Goal: Task Accomplishment & Management: Use online tool/utility

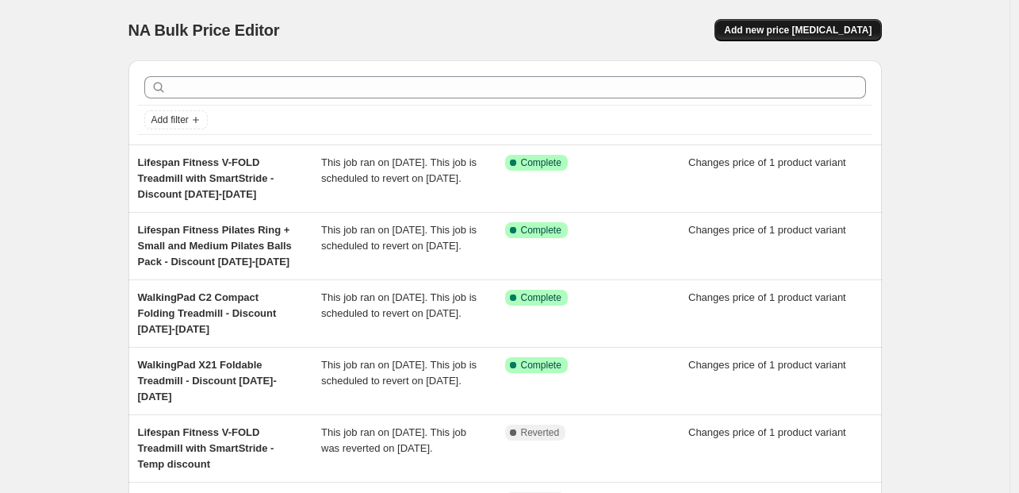
click at [804, 29] on span "Add new price [MEDICAL_DATA]" at bounding box center [798, 30] width 148 height 13
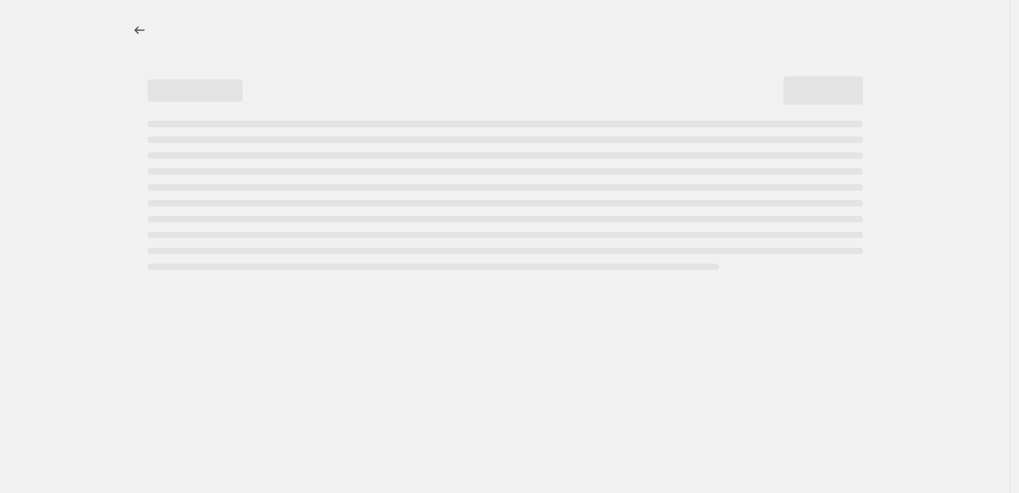
select select "percentage"
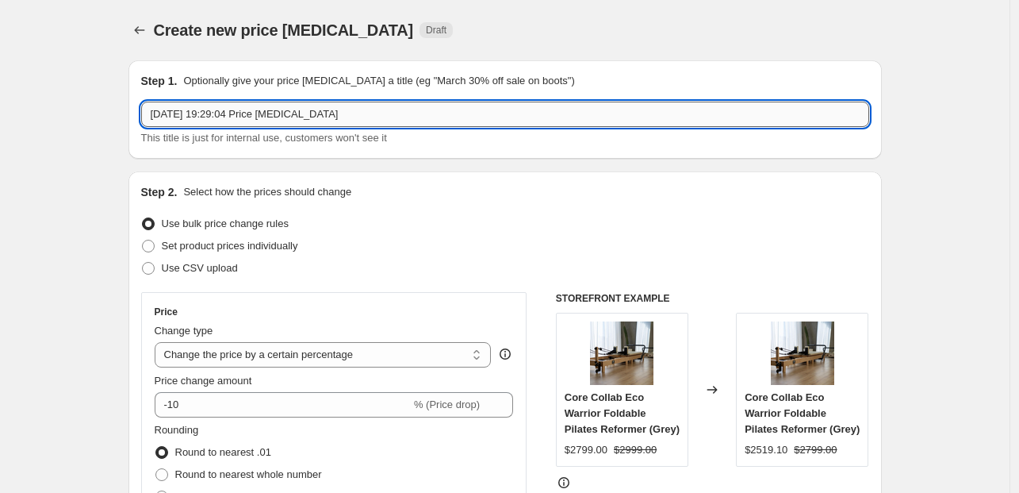
click at [226, 122] on input "[DATE] 19:29:04 Price [MEDICAL_DATA]" at bounding box center [505, 114] width 728 height 25
paste input "Reeplex Aluminium Flex Series Pilates Reformer Machine"
click at [490, 111] on input "Reeplex Aluminium Flex Series Pilates Reformer Machine - Discount [DATE]" at bounding box center [505, 114] width 728 height 25
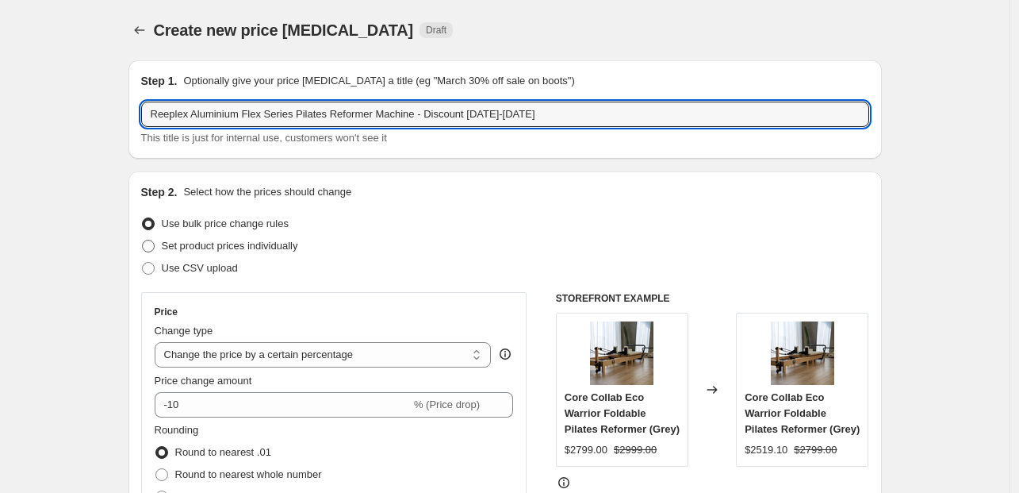
type input "Reeplex Aluminium Flex Series Pilates Reformer Machine - Discount [DATE]-[DATE]"
click at [259, 247] on span "Set product prices individually" at bounding box center [230, 246] width 136 height 12
click at [143, 240] on input "Set product prices individually" at bounding box center [142, 240] width 1 height 1
radio input "true"
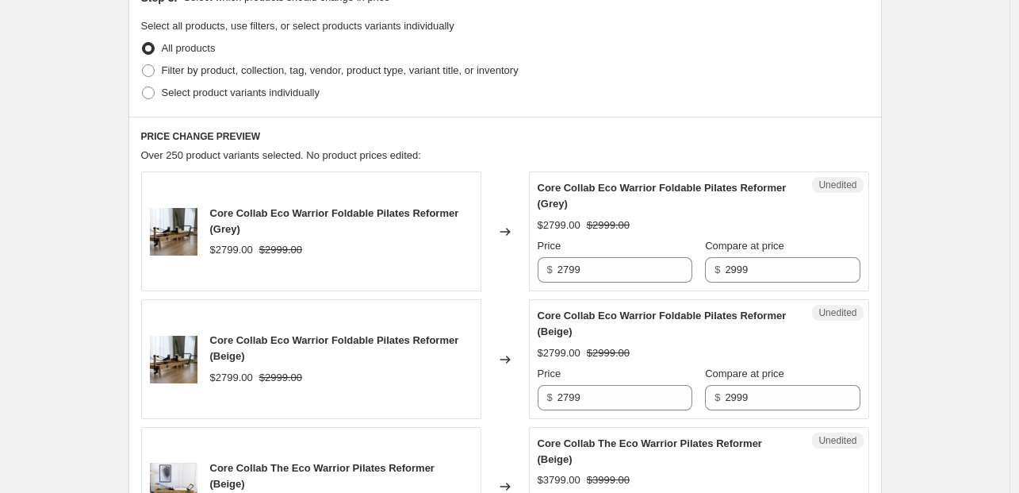
scroll to position [270, 0]
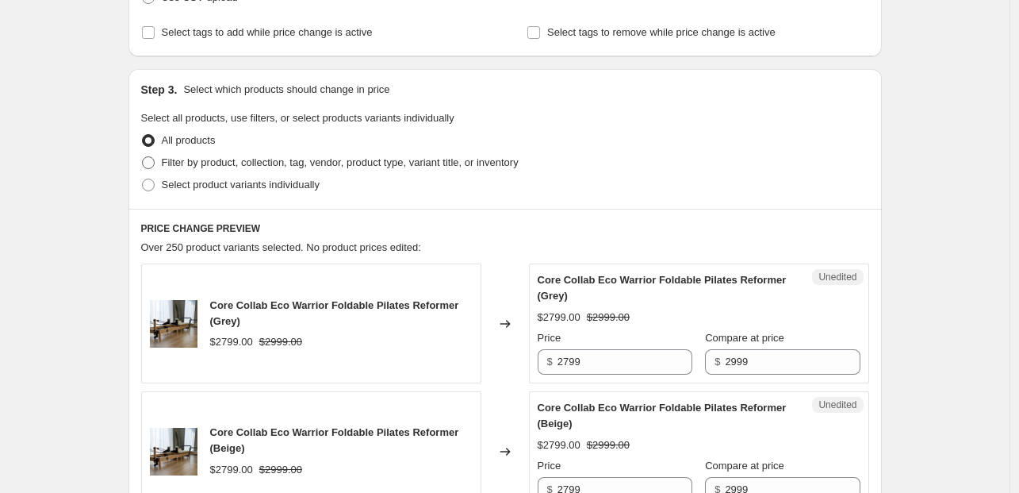
click at [369, 156] on span "Filter by product, collection, tag, vendor, product type, variant title, or inv…" at bounding box center [340, 162] width 357 height 12
click at [143, 156] on input "Filter by product, collection, tag, vendor, product type, variant title, or inv…" at bounding box center [142, 156] width 1 height 1
radio input "true"
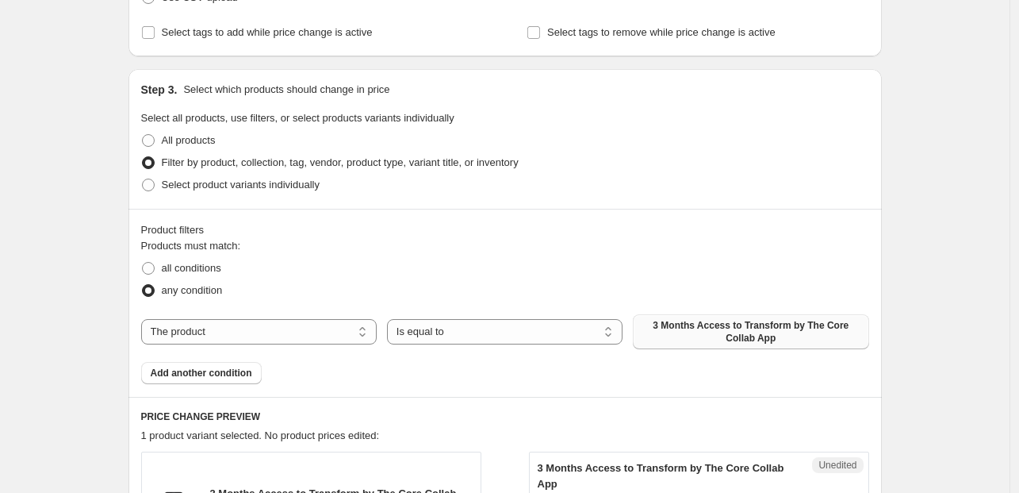
click at [690, 320] on span "3 Months Access to Transform by The Core Collab App" at bounding box center [751, 331] width 217 height 25
click at [946, 331] on div "Create new price [MEDICAL_DATA]. This page is ready Create new price [MEDICAL_D…" at bounding box center [505, 425] width 1010 height 1391
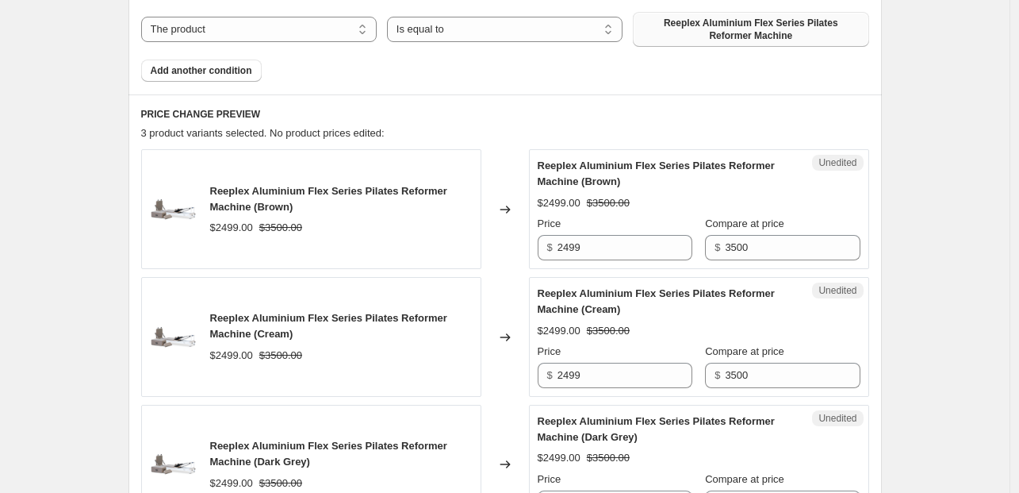
scroll to position [501, 0]
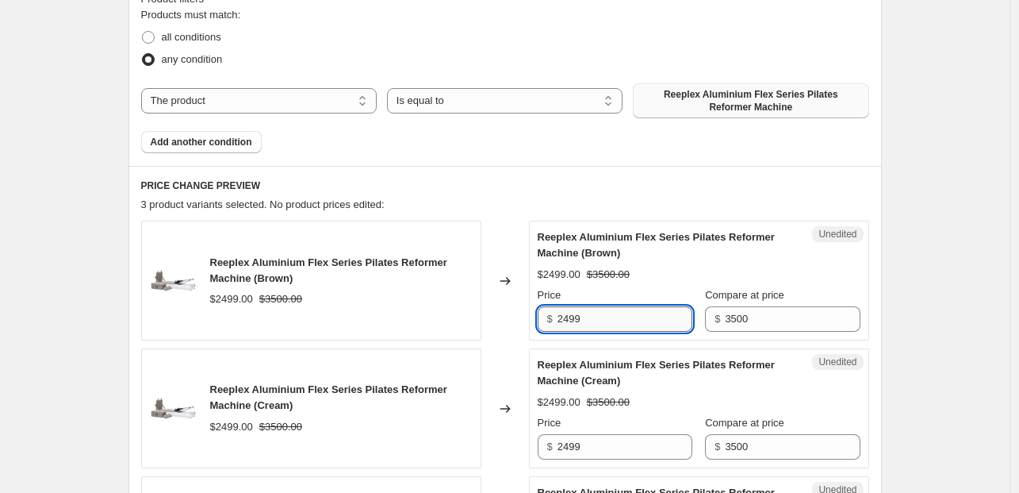
click at [624, 317] on input "2499" at bounding box center [625, 318] width 135 height 25
drag, startPoint x: 610, startPoint y: 318, endPoint x: 502, endPoint y: 313, distance: 108.0
click at [502, 313] on div "Reeplex Aluminium Flex Series Pilates Reformer Machine (Brown) $2499.00 $3500.0…" at bounding box center [505, 281] width 728 height 120
type input "2999"
click at [628, 442] on input "2499" at bounding box center [625, 446] width 135 height 25
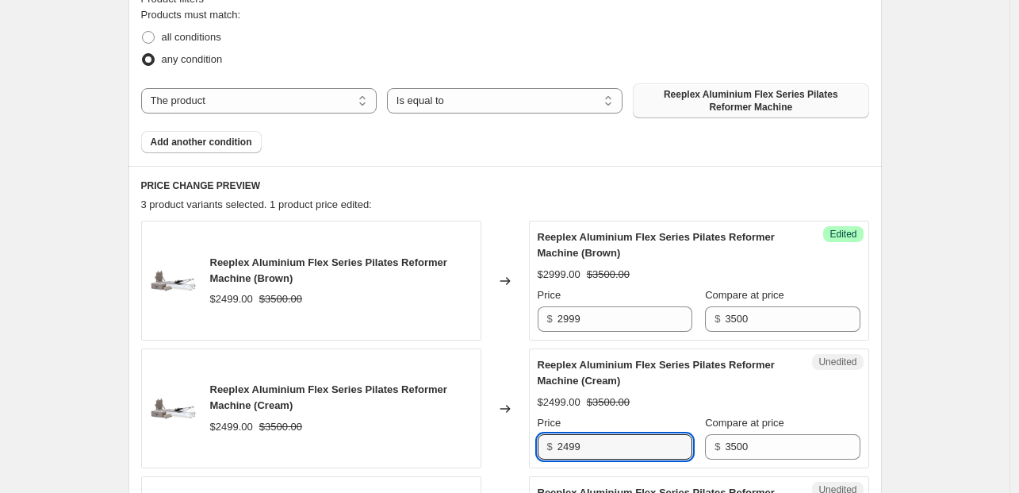
drag, startPoint x: 626, startPoint y: 443, endPoint x: 452, endPoint y: 445, distance: 173.7
click at [452, 445] on div "Reeplex Aluminium Flex Series Pilates Reformer Machine (Cream) $2499.00 $3500.0…" at bounding box center [505, 408] width 728 height 120
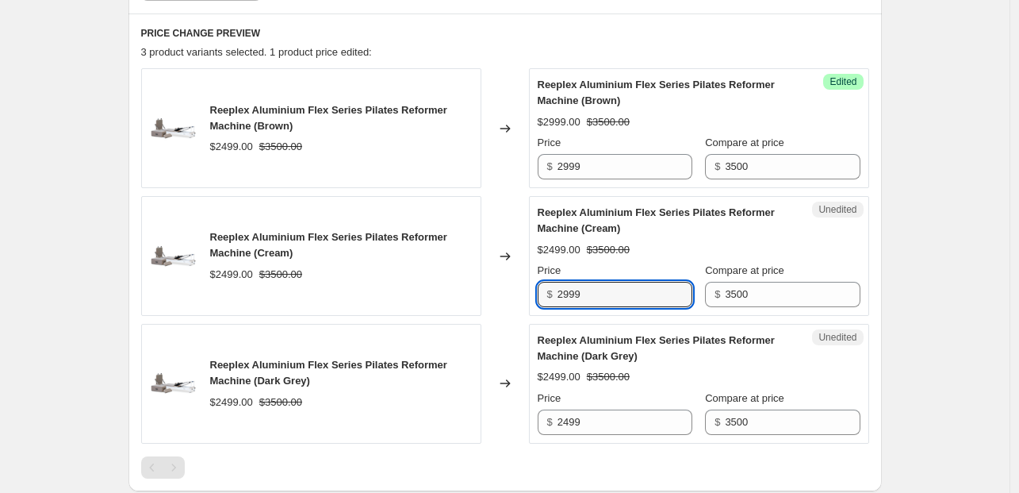
scroll to position [656, 0]
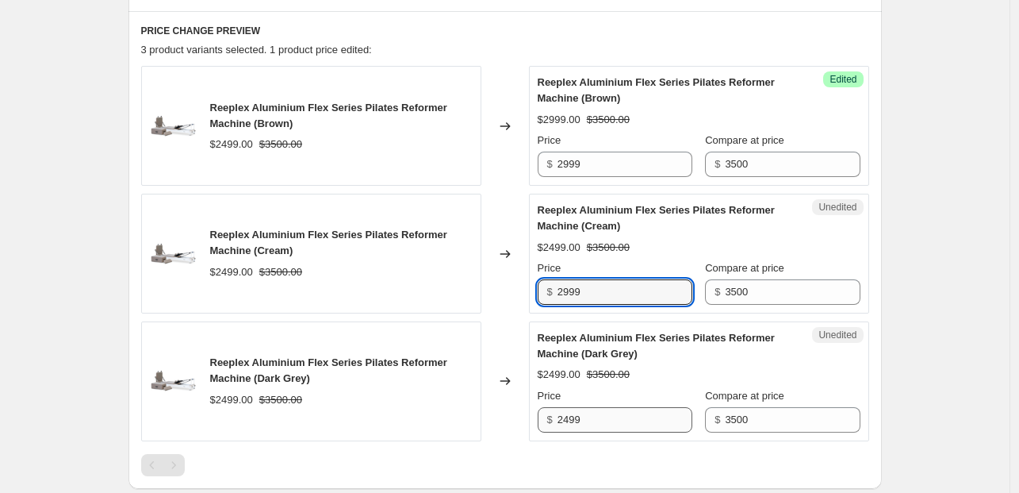
type input "2999"
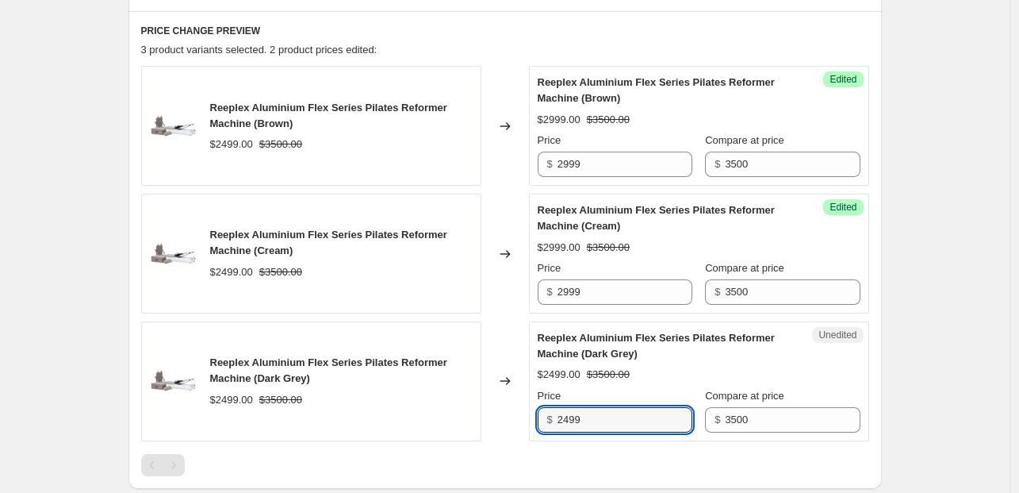
drag, startPoint x: 614, startPoint y: 427, endPoint x: 470, endPoint y: 427, distance: 144.4
click at [470, 427] on div "Reeplex Aluminium Flex Series Pilates Reformer Machine (Dark Grey) $2499.00 $35…" at bounding box center [505, 381] width 728 height 120
type input "2999"
click at [901, 343] on div "Create new price [MEDICAL_DATA]. This page is ready Create new price [MEDICAL_D…" at bounding box center [505, 39] width 792 height 1391
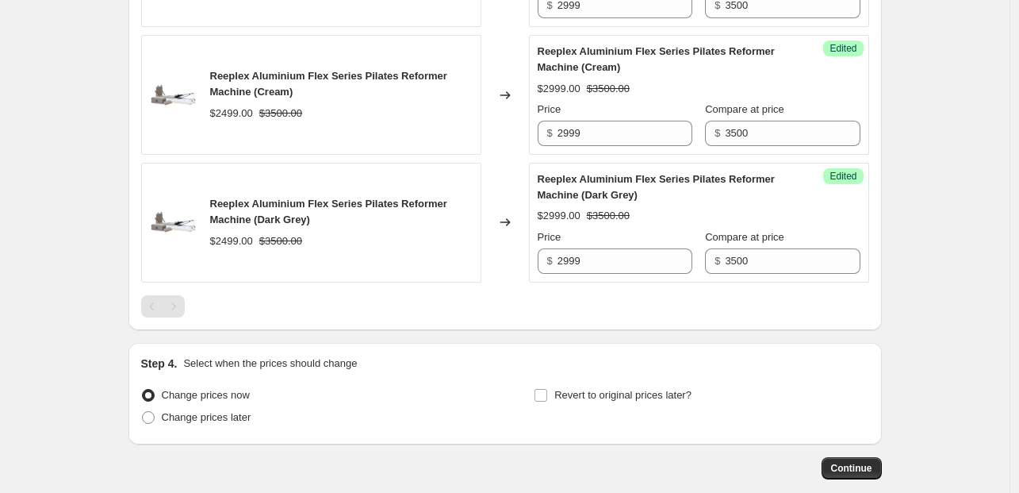
scroll to position [898, 0]
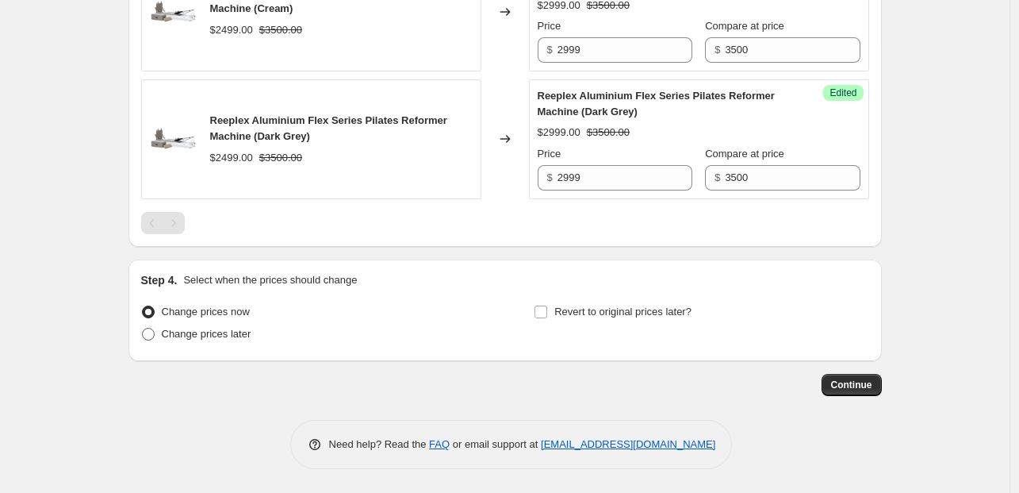
click at [244, 330] on span "Change prices later" at bounding box center [207, 334] width 90 height 12
click at [143, 328] on input "Change prices later" at bounding box center [142, 328] width 1 height 1
radio input "true"
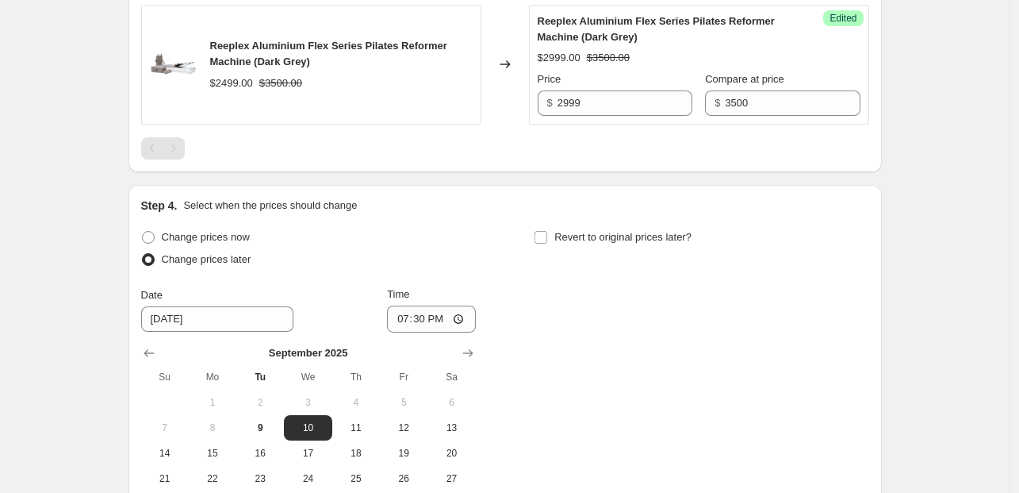
scroll to position [1037, 0]
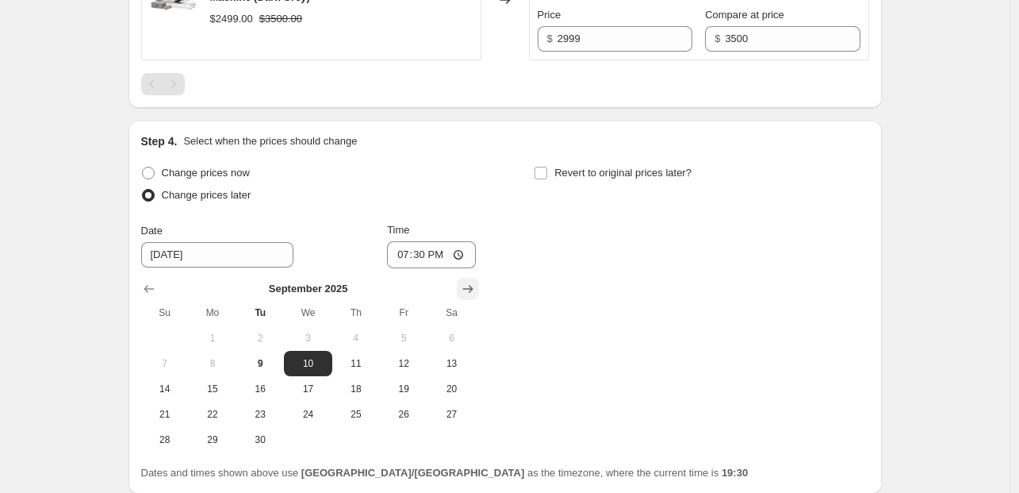
click at [466, 284] on icon "Show next month, October 2025" at bounding box center [468, 289] width 16 height 16
click at [227, 360] on span "6" at bounding box center [212, 363] width 35 height 13
type input "[DATE]"
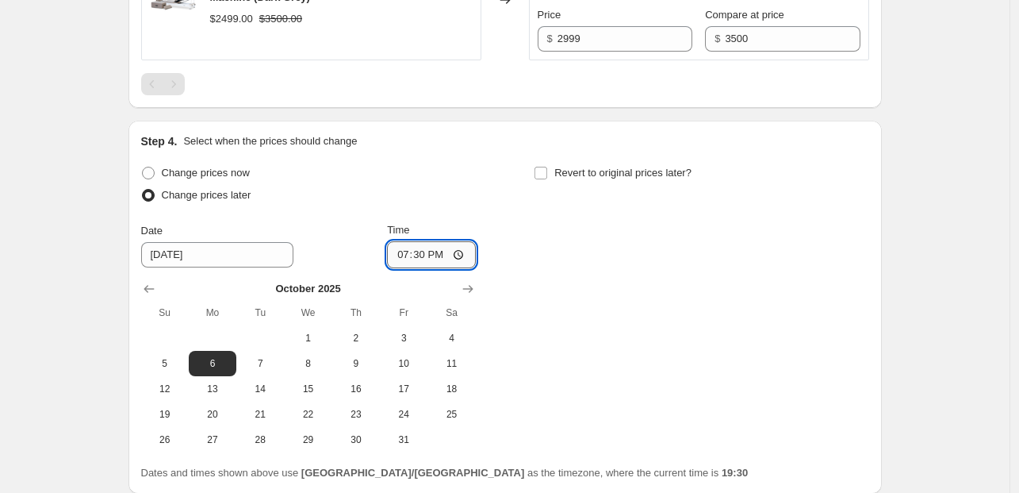
click at [402, 251] on input "19:30" at bounding box center [431, 254] width 89 height 27
type input "16:00"
click at [867, 325] on div "Change prices now Change prices later Date [DATE] Time 16:00 [DATE] Su Mo Tu We…" at bounding box center [505, 307] width 728 height 290
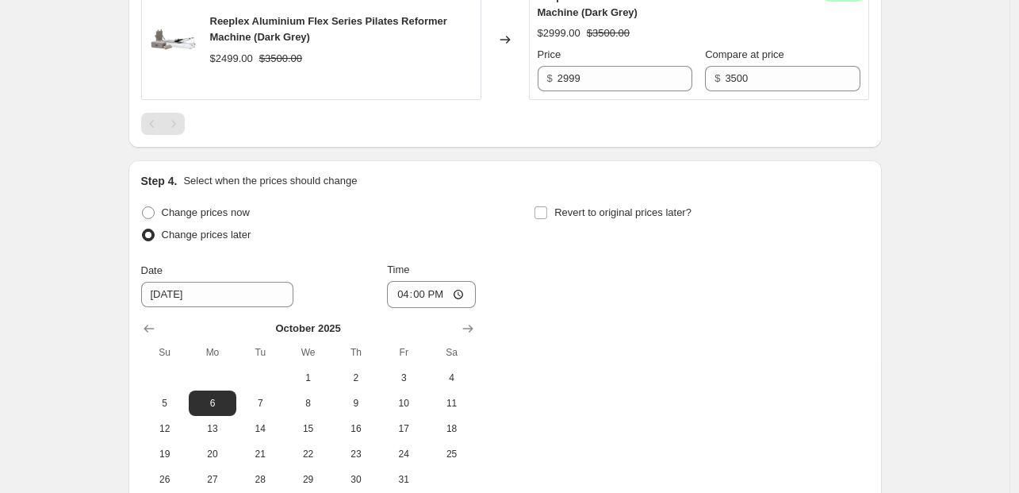
scroll to position [1169, 0]
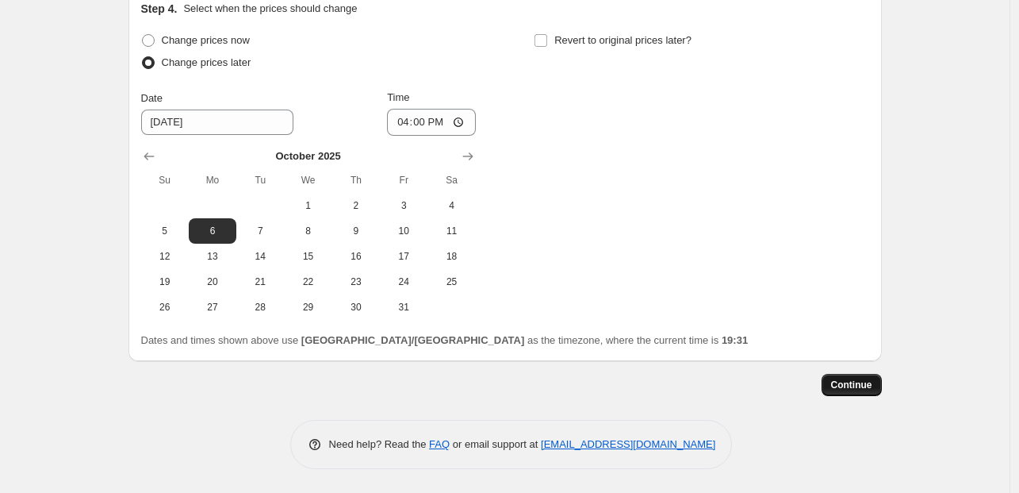
click at [852, 387] on span "Continue" at bounding box center [851, 384] width 41 height 13
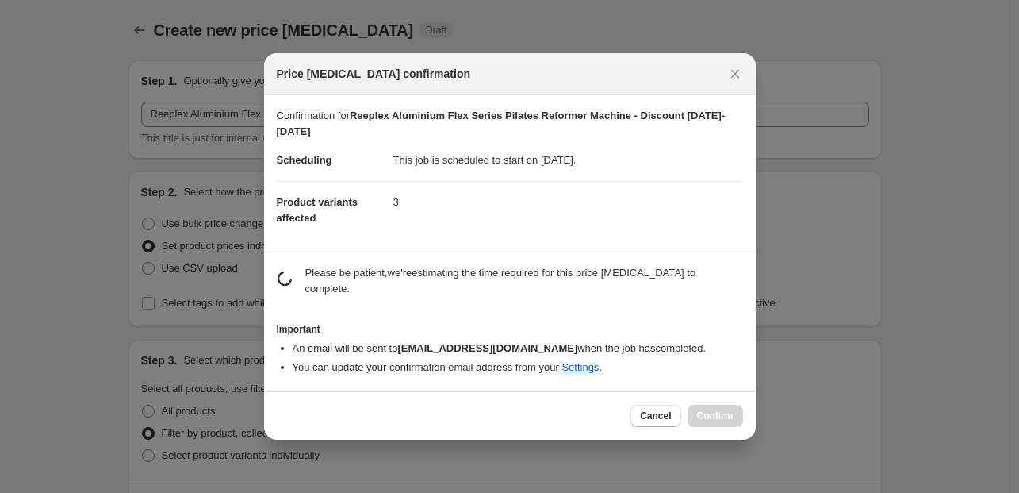
scroll to position [0, 0]
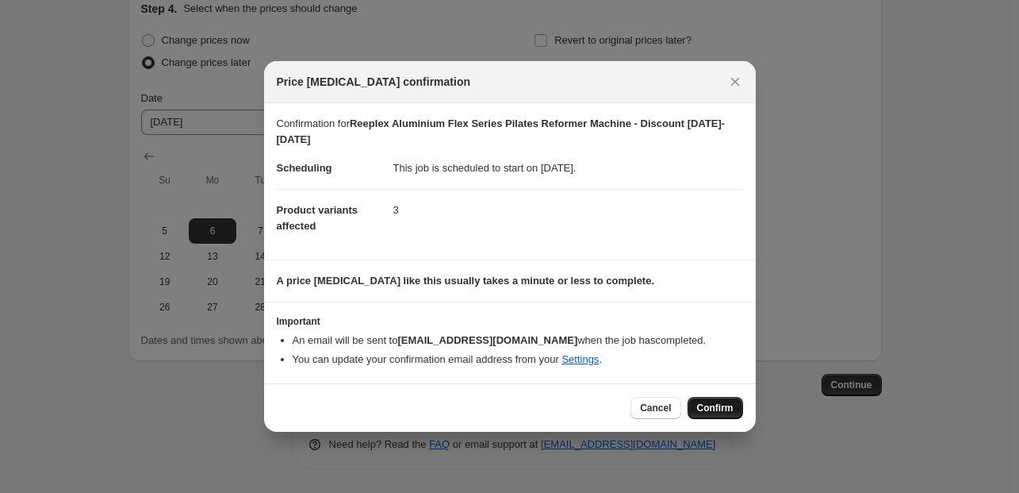
click at [720, 412] on span "Confirm" at bounding box center [715, 407] width 36 height 13
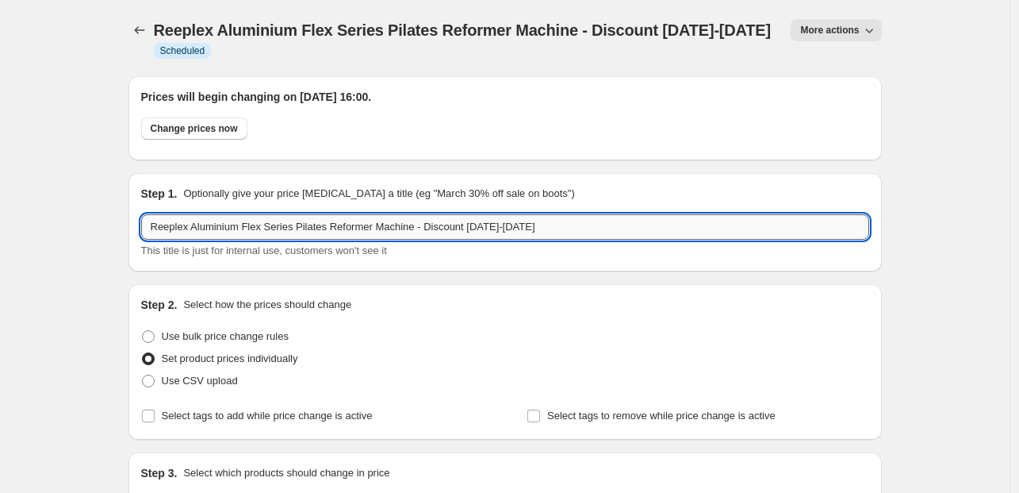
click at [458, 240] on input "Reeplex Aluminium Flex Series Pilates Reformer Machine - Discount [DATE]-[DATE]" at bounding box center [505, 226] width 728 height 25
drag, startPoint x: 458, startPoint y: 247, endPoint x: 523, endPoint y: 247, distance: 64.3
click at [523, 240] on input "Reeplex Aluminium Flex Series Pilates Reformer Machine - Discount [DATE]-[DATE]" at bounding box center [505, 226] width 728 height 25
type input "Reeplex Aluminium Flex Series Pilates Reformer Machine - Revert price back 2025"
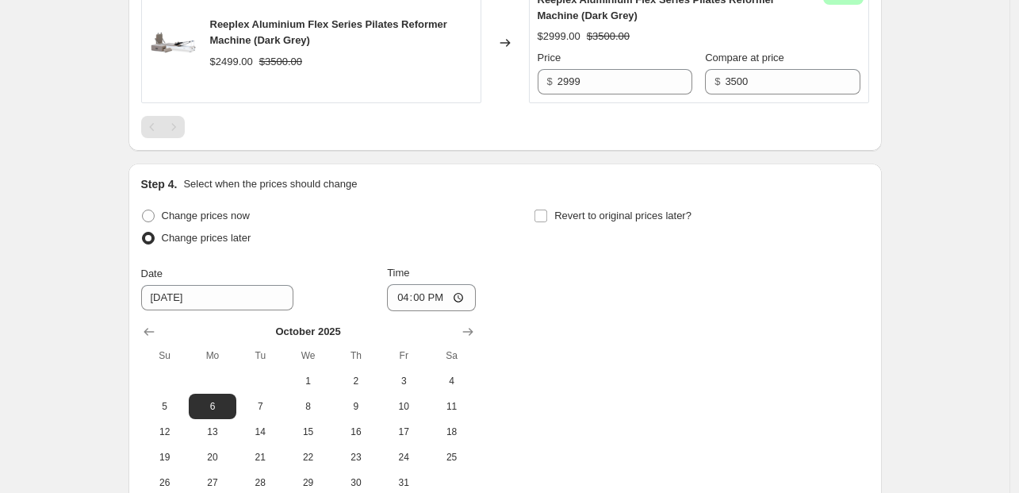
scroll to position [1301, 0]
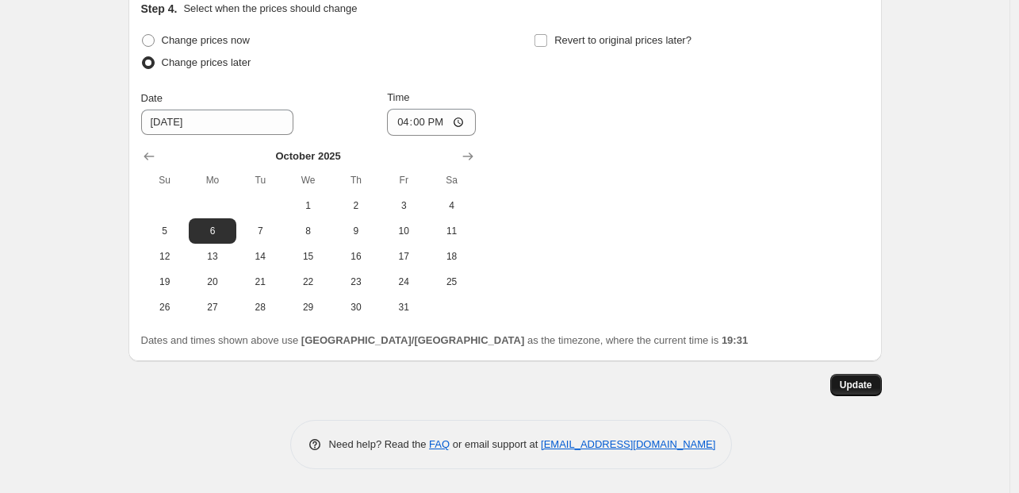
click at [861, 381] on span "Update" at bounding box center [856, 384] width 33 height 13
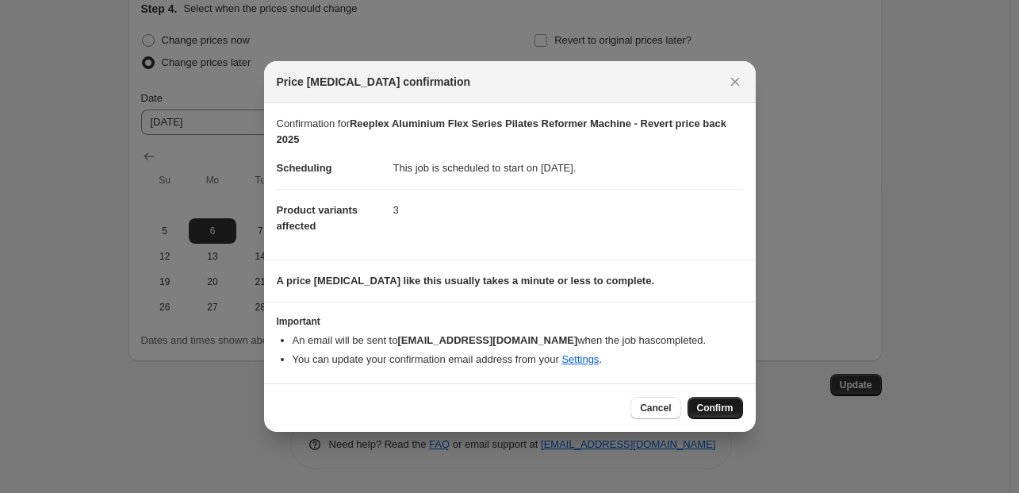
click at [704, 405] on span "Confirm" at bounding box center [715, 407] width 36 height 13
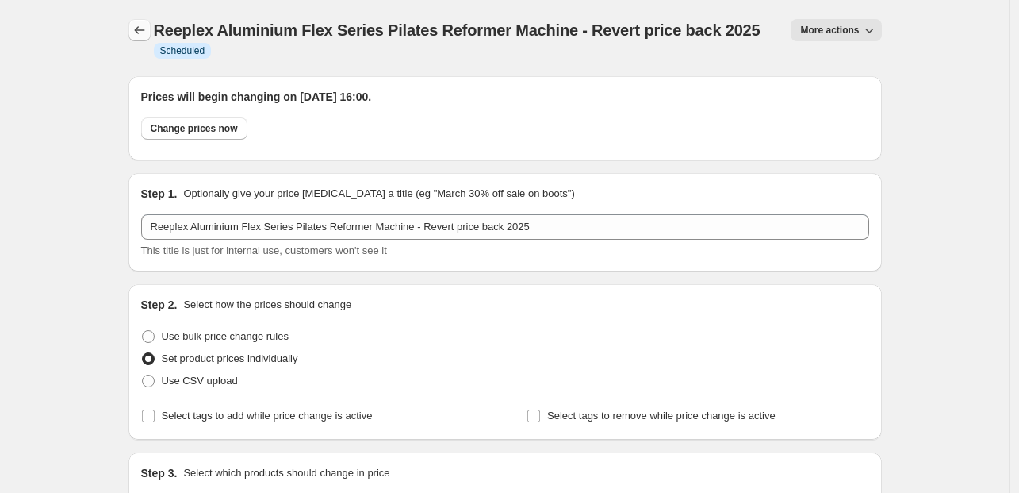
click at [148, 32] on icon "Price change jobs" at bounding box center [140, 30] width 16 height 16
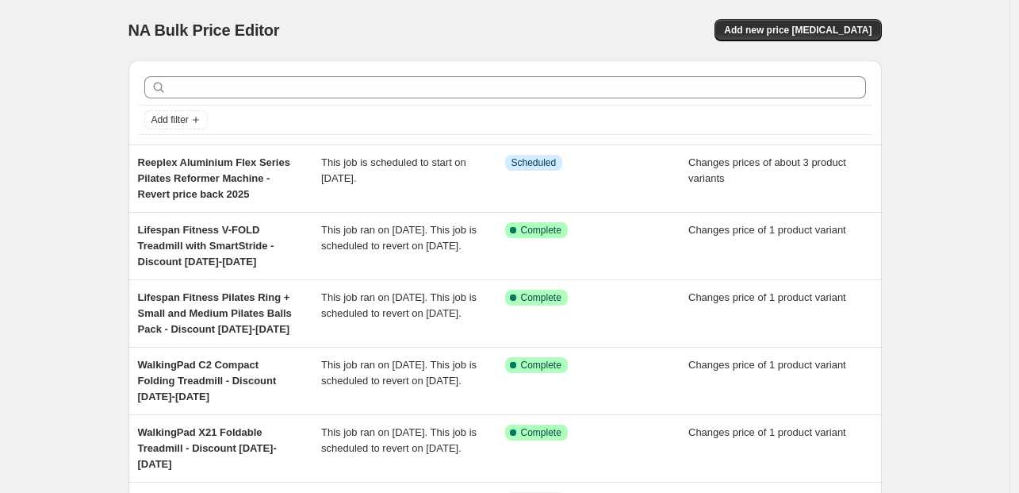
click at [129, 171] on div "Add filter Reeplex Aluminium Flex Series Pilates Reformer Machine - Revert pric…" at bounding box center [499, 440] width 766 height 784
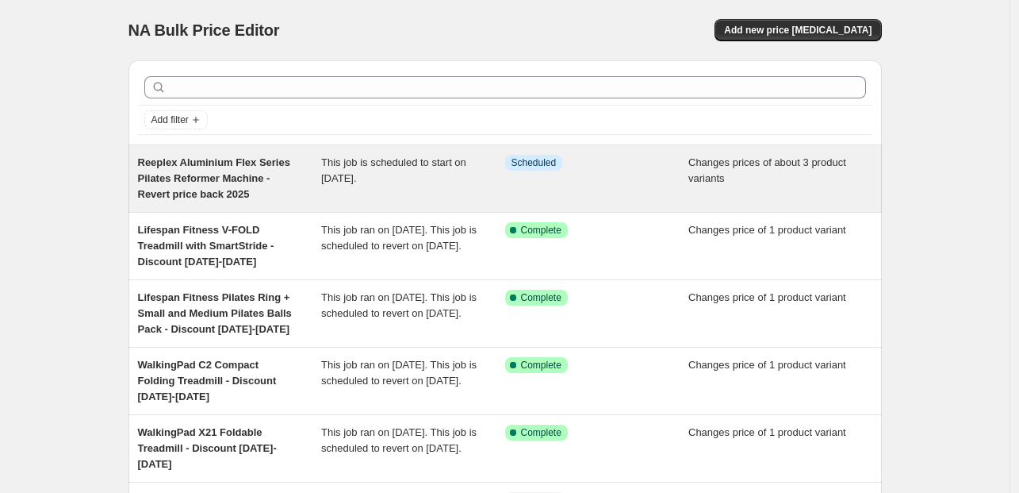
click at [382, 176] on span "This job is scheduled to start on [DATE]." at bounding box center [393, 170] width 145 height 28
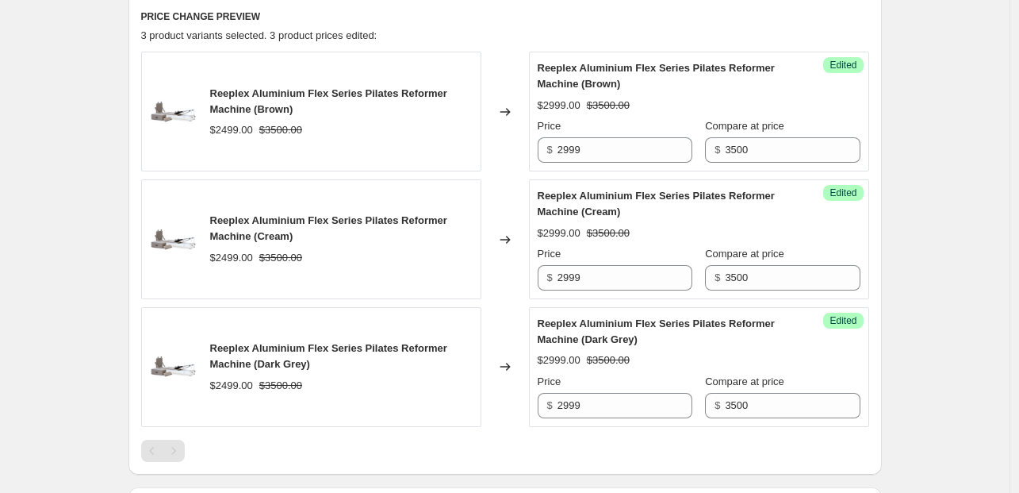
scroll to position [871, 0]
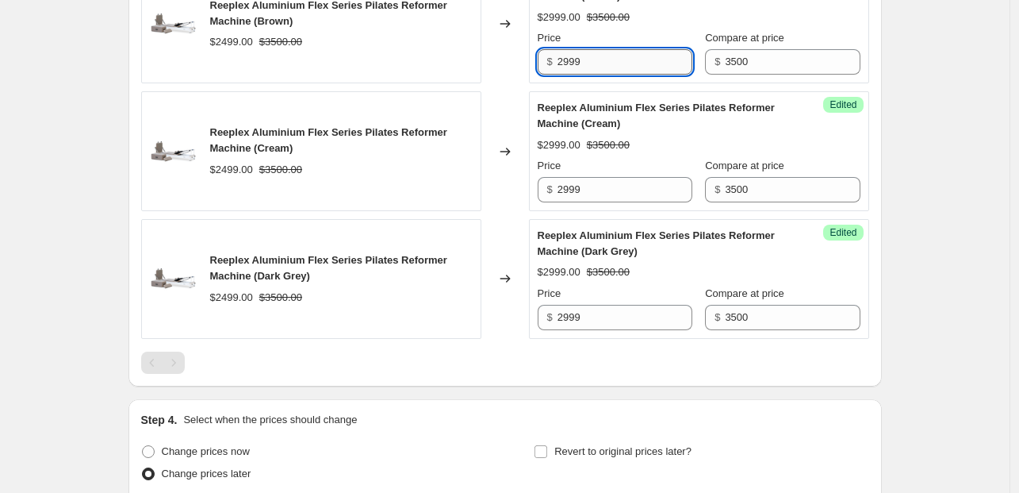
click at [572, 75] on input "2999" at bounding box center [625, 61] width 135 height 25
type input "2899"
click at [578, 202] on input "2999" at bounding box center [625, 189] width 135 height 25
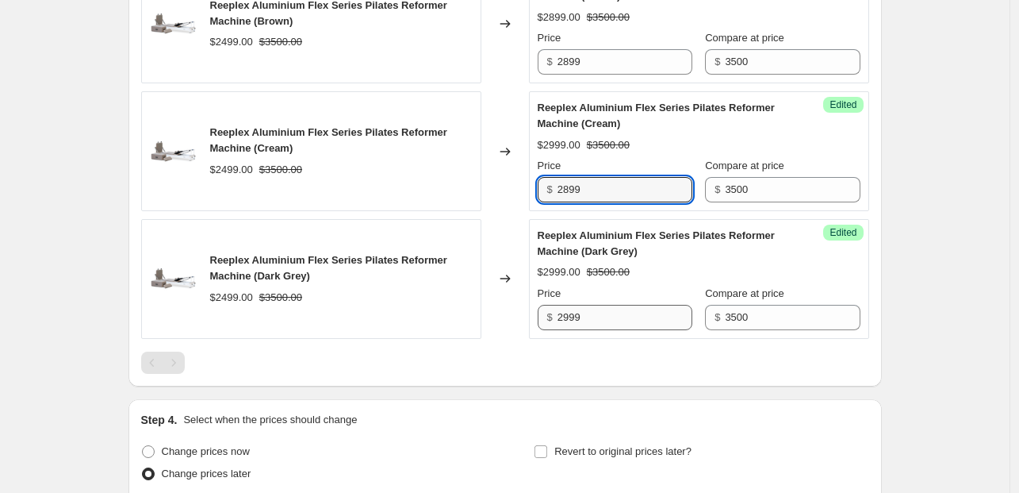
type input "2899"
click at [574, 330] on input "2999" at bounding box center [625, 317] width 135 height 25
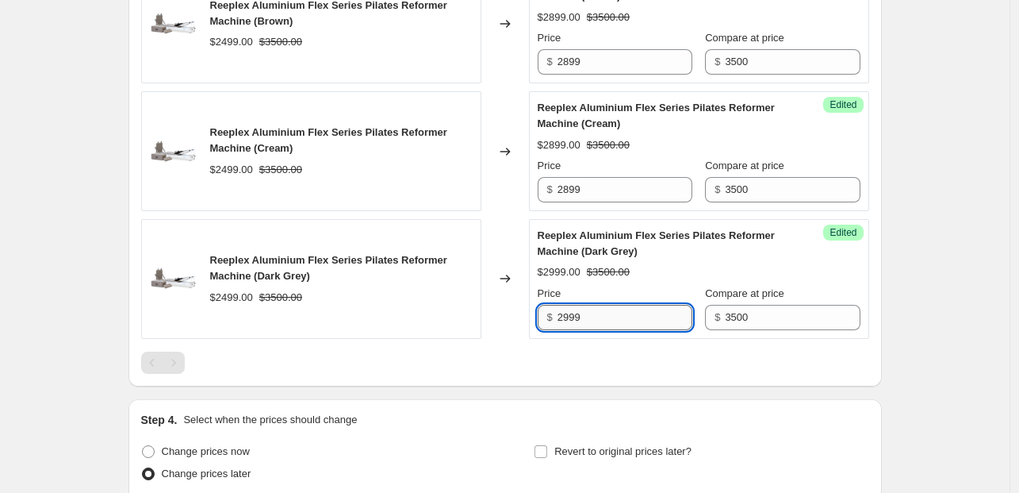
click at [574, 330] on input "2999" at bounding box center [625, 317] width 135 height 25
type input "2899"
click at [919, 300] on div "Reeplex Aluminium Flex Series Pilates Reformer Machine - Revert price back 2025…" at bounding box center [505, 16] width 1010 height 1774
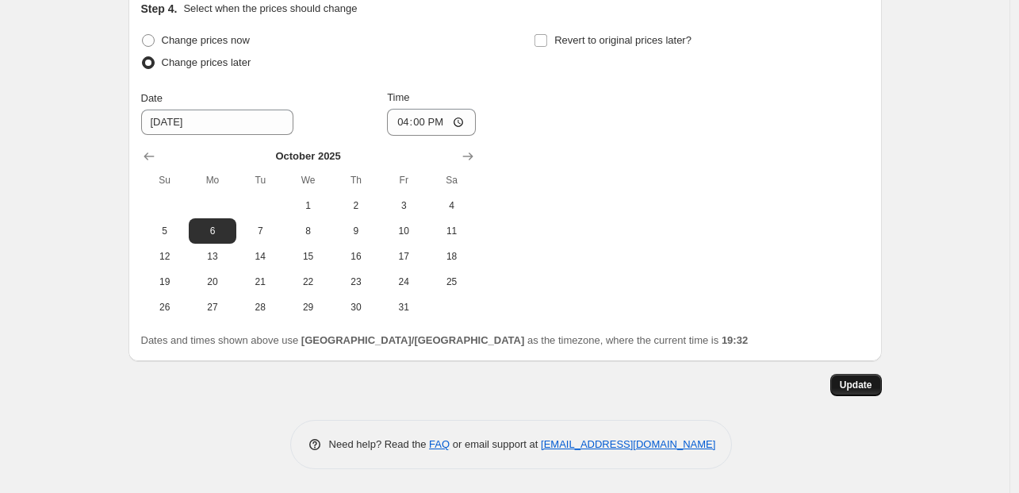
click at [857, 390] on span "Update" at bounding box center [856, 384] width 33 height 13
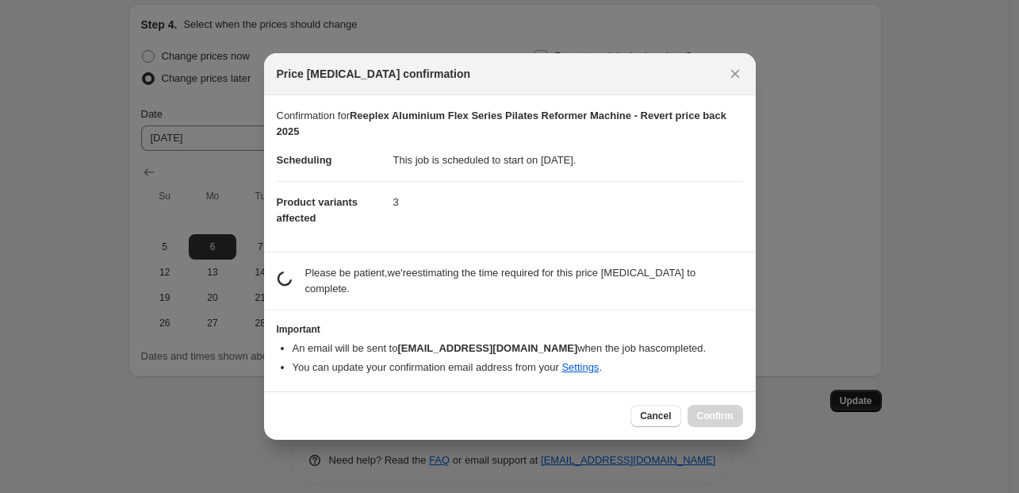
scroll to position [0, 0]
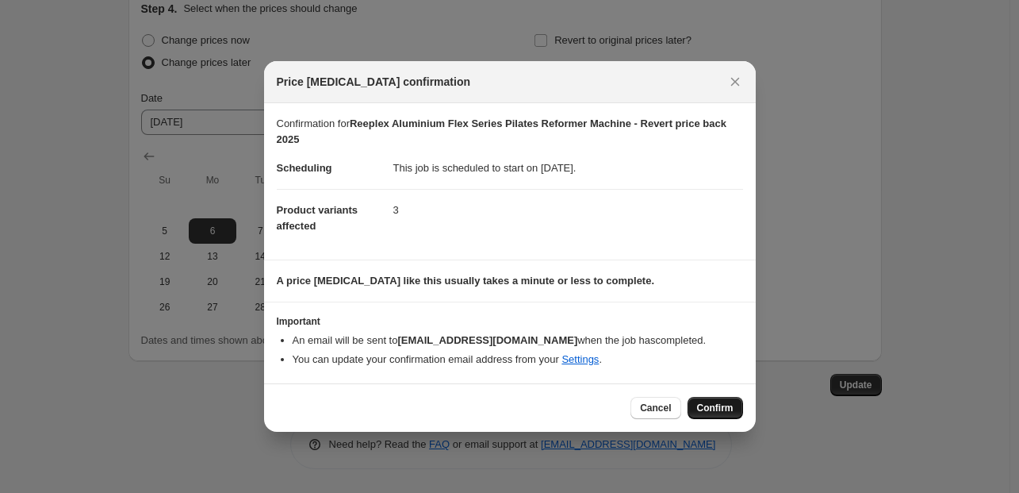
click at [713, 406] on span "Confirm" at bounding box center [715, 407] width 36 height 13
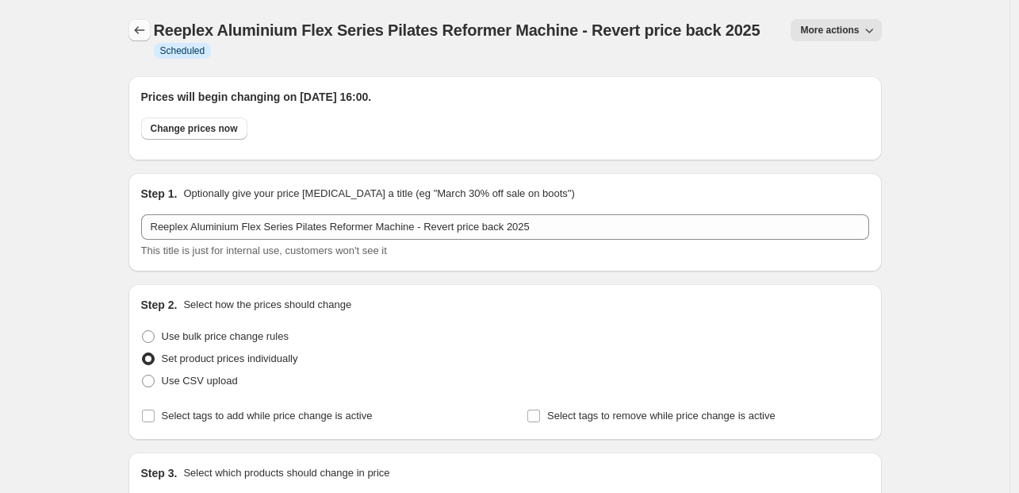
click at [139, 31] on icon "Price change jobs" at bounding box center [140, 30] width 16 height 16
